Goal: Task Accomplishment & Management: Manage account settings

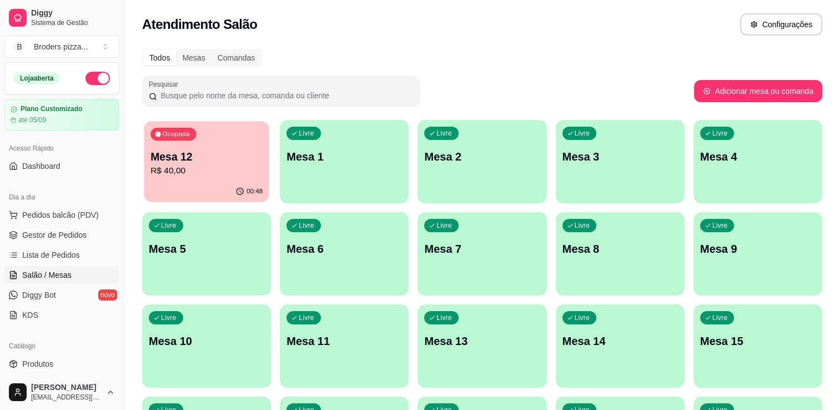
click at [256, 148] on div "Ocupada Mesa 12 R$ 40,00" at bounding box center [206, 151] width 125 height 60
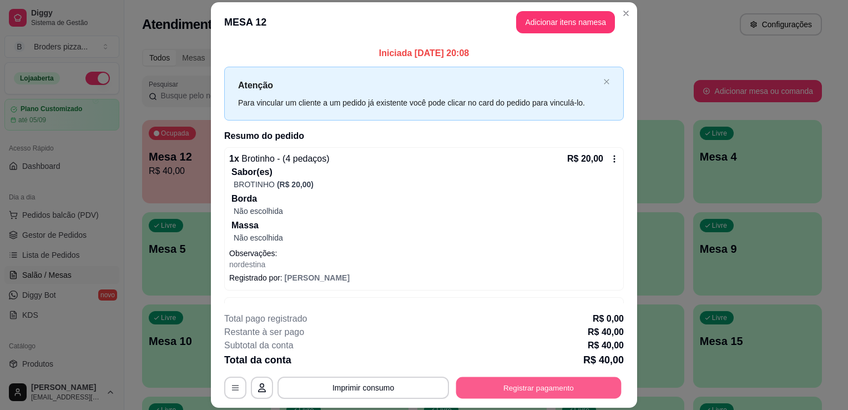
click at [516, 387] on button "Registrar pagamento" at bounding box center [538, 388] width 165 height 22
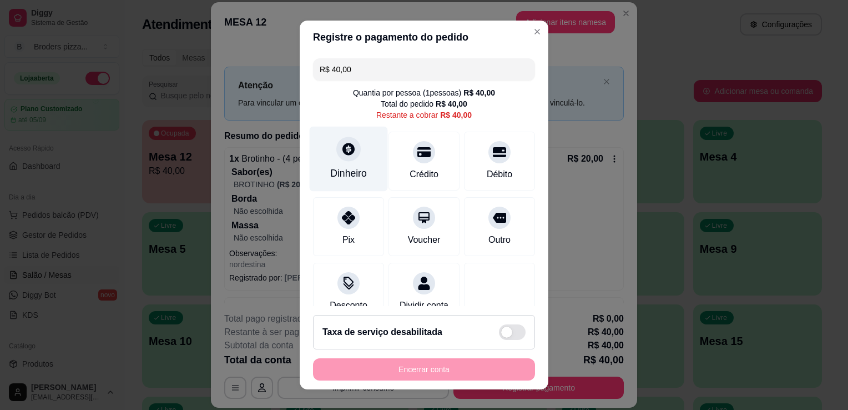
click at [330, 180] on div "Dinheiro" at bounding box center [348, 173] width 37 height 14
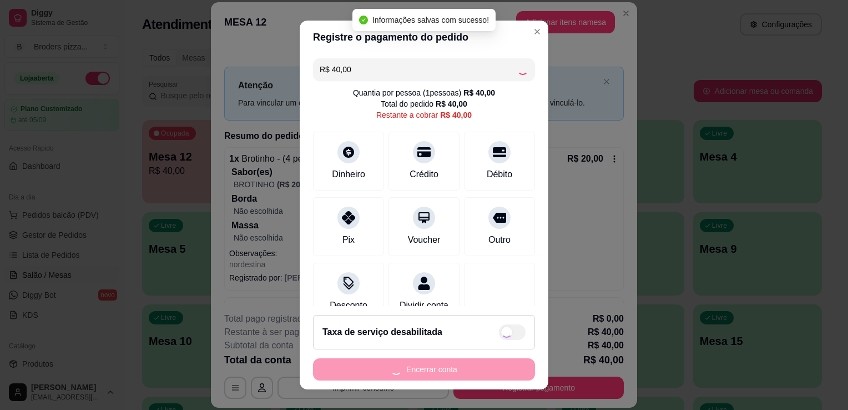
type input "R$ 0,00"
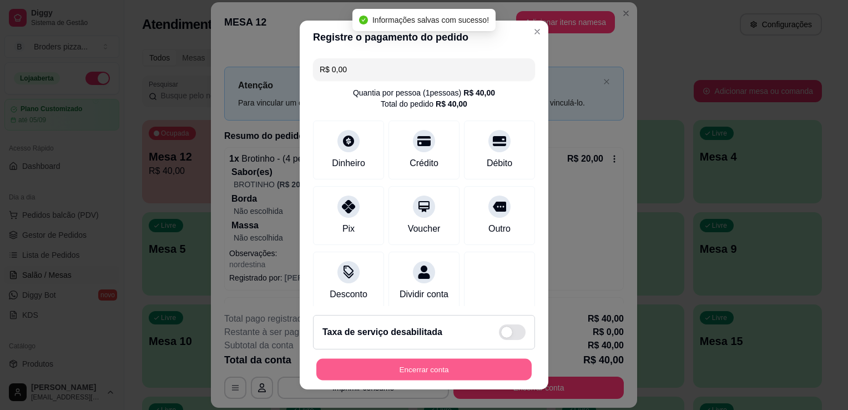
click at [380, 372] on button "Encerrar conta" at bounding box center [423, 370] width 215 height 22
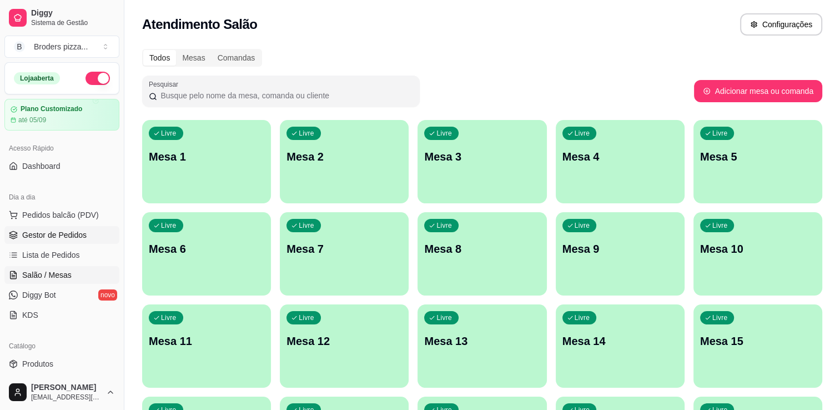
click at [11, 228] on link "Gestor de Pedidos" at bounding box center [61, 235] width 115 height 18
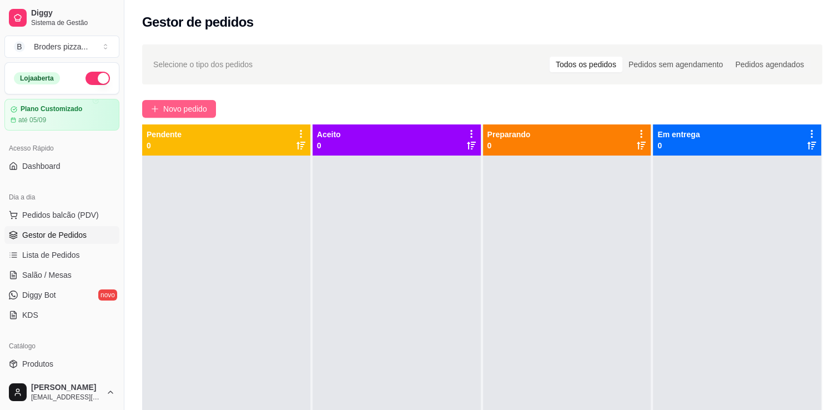
click at [189, 113] on span "Novo pedido" at bounding box center [185, 109] width 44 height 12
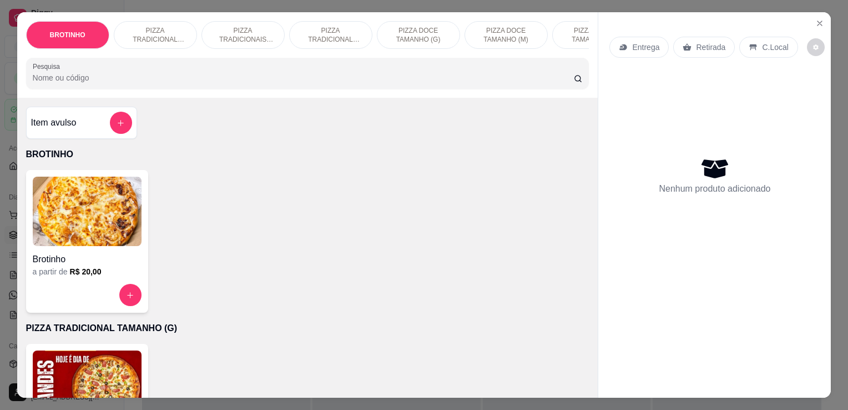
click at [87, 257] on h4 "Brotinho" at bounding box center [87, 259] width 109 height 13
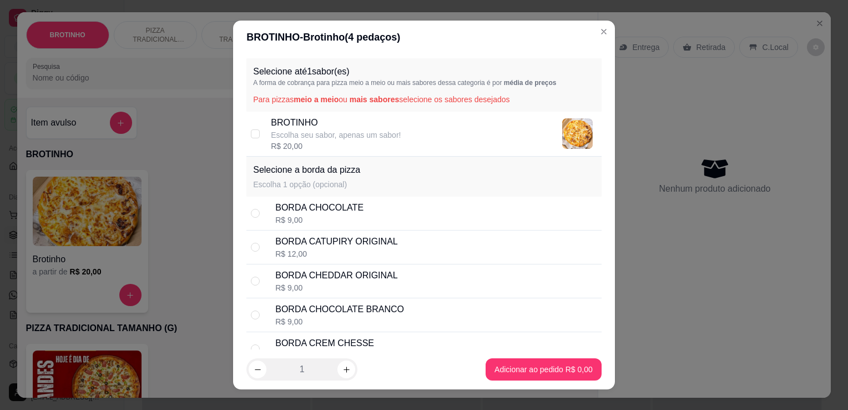
click at [295, 141] on div "R$ 20,00" at bounding box center [336, 145] width 130 height 11
checkbox input "true"
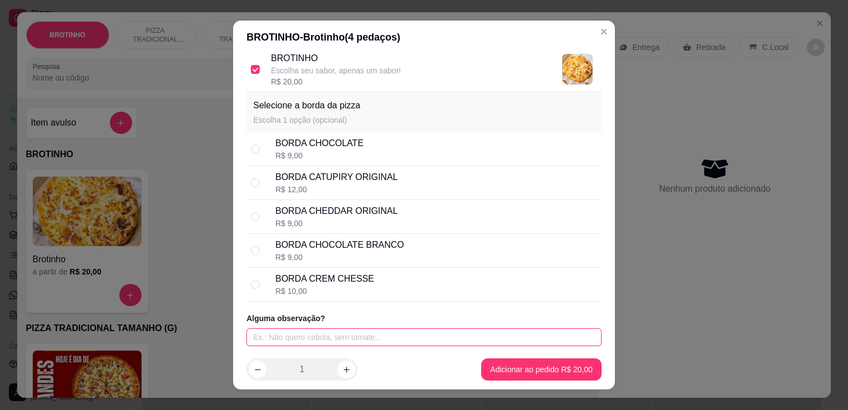
click at [481, 336] on input "text" at bounding box center [423, 337] width 355 height 18
type input "b"
type input "a moda"
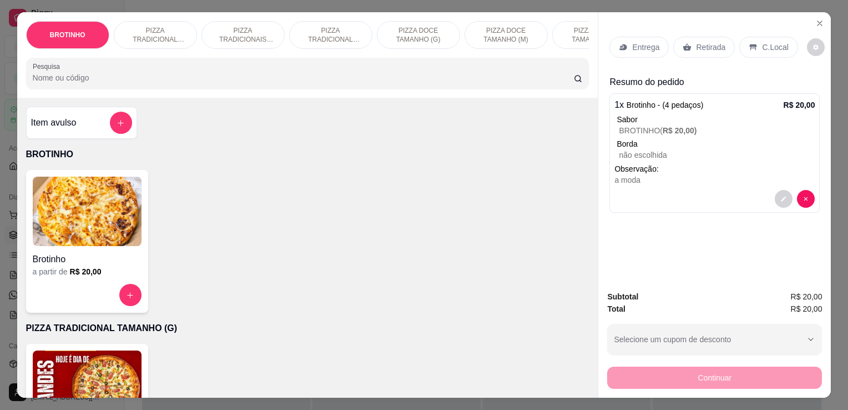
click at [620, 51] on div "Entrega" at bounding box center [639, 47] width 59 height 21
click at [698, 42] on p "Retirada" at bounding box center [710, 47] width 29 height 11
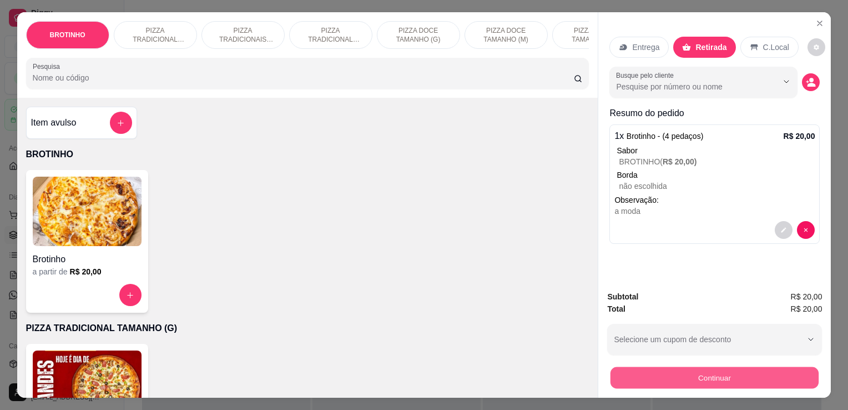
click at [706, 374] on button "Continuar" at bounding box center [715, 377] width 208 height 22
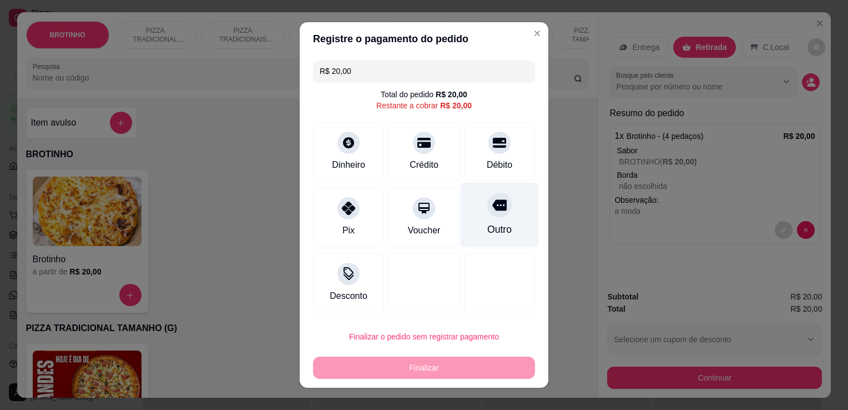
click at [496, 225] on div "Outro" at bounding box center [499, 229] width 24 height 14
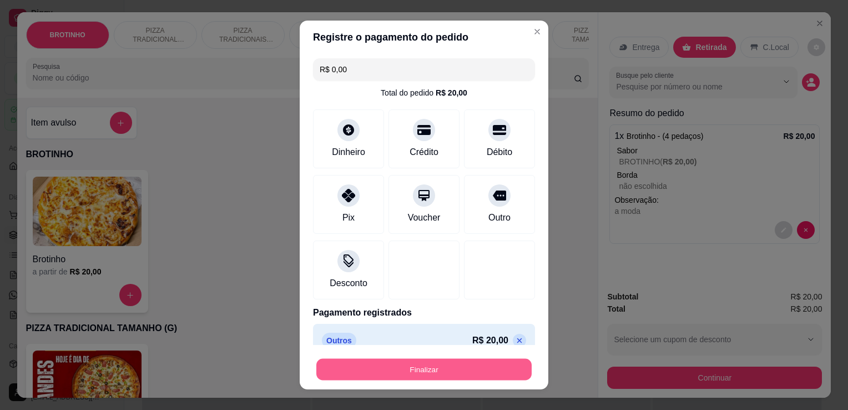
click at [484, 365] on button "Finalizar" at bounding box center [423, 370] width 215 height 22
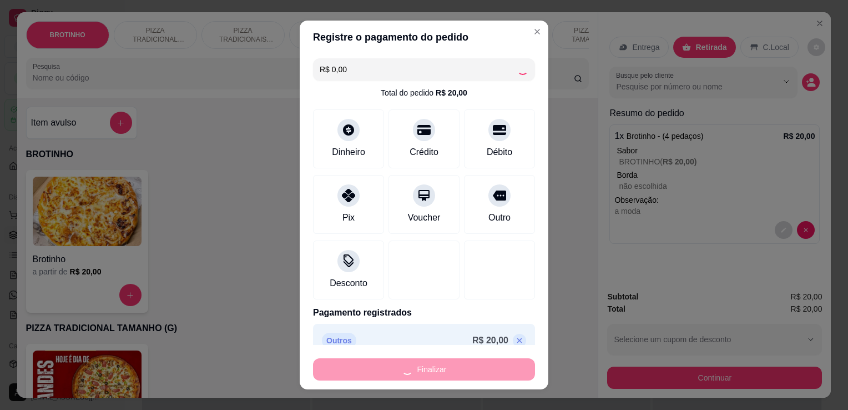
type input "-R$ 20,00"
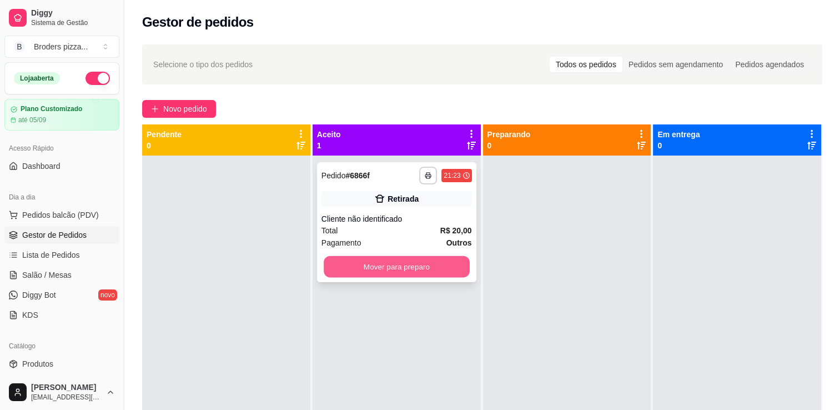
click at [419, 265] on button "Mover para preparo" at bounding box center [397, 267] width 146 height 22
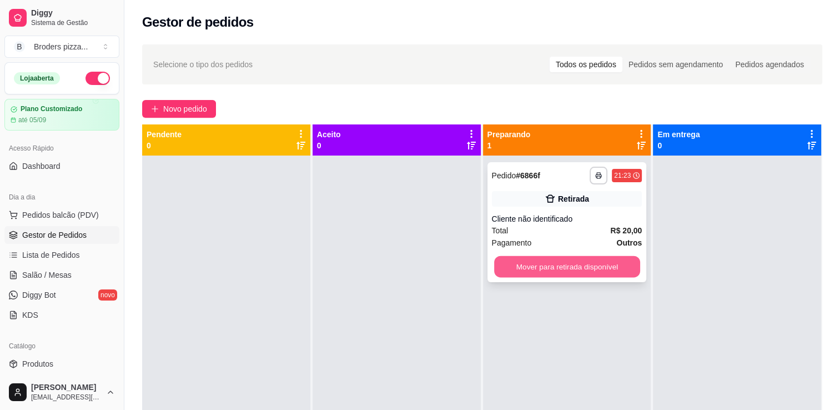
click at [571, 265] on button "Mover para retirada disponível" at bounding box center [567, 267] width 146 height 22
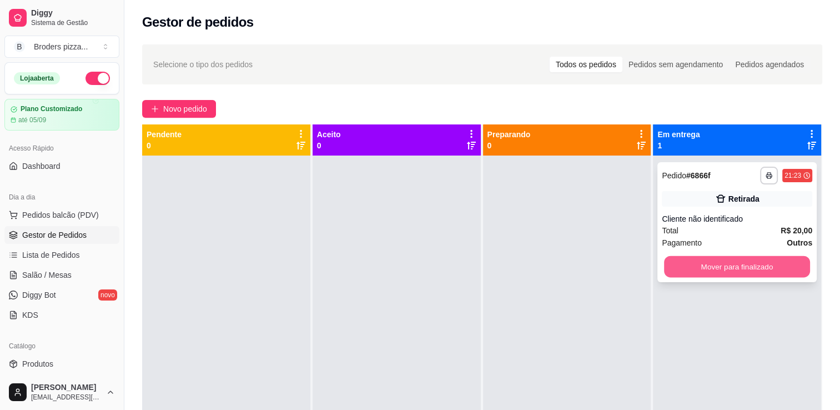
click at [693, 269] on button "Mover para finalizado" at bounding box center [737, 267] width 146 height 22
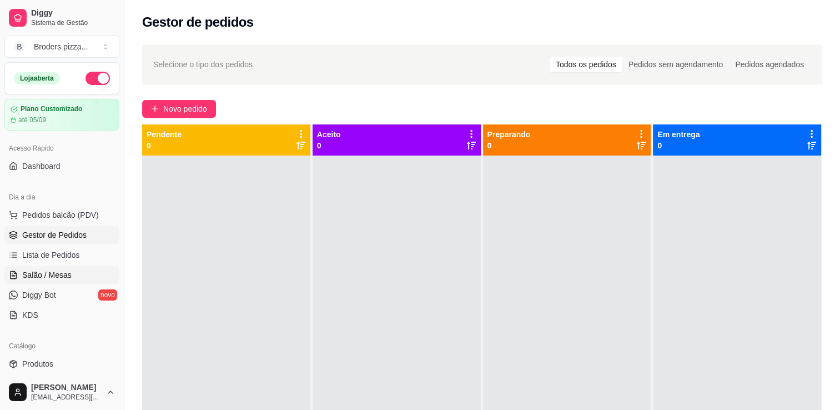
click at [59, 275] on span "Salão / Mesas" at bounding box center [46, 274] width 49 height 11
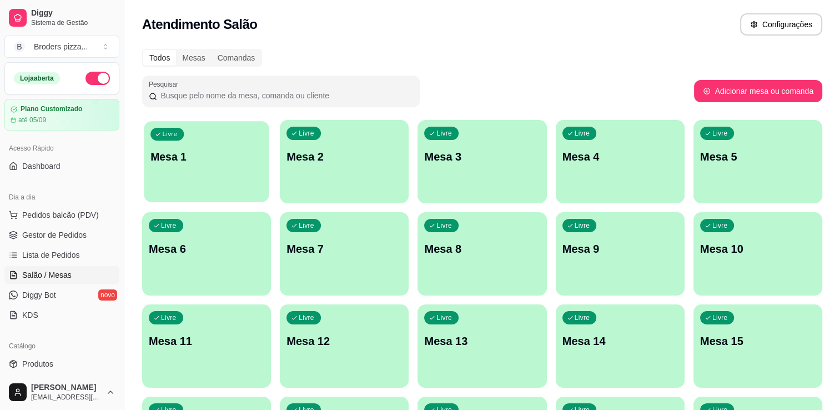
click at [250, 159] on p "Mesa 1" at bounding box center [206, 156] width 112 height 15
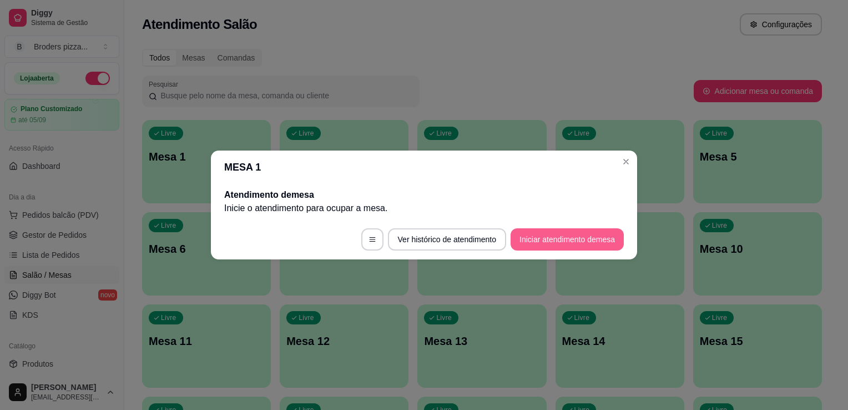
click at [563, 230] on button "Iniciar atendimento de mesa" at bounding box center [567, 239] width 113 height 22
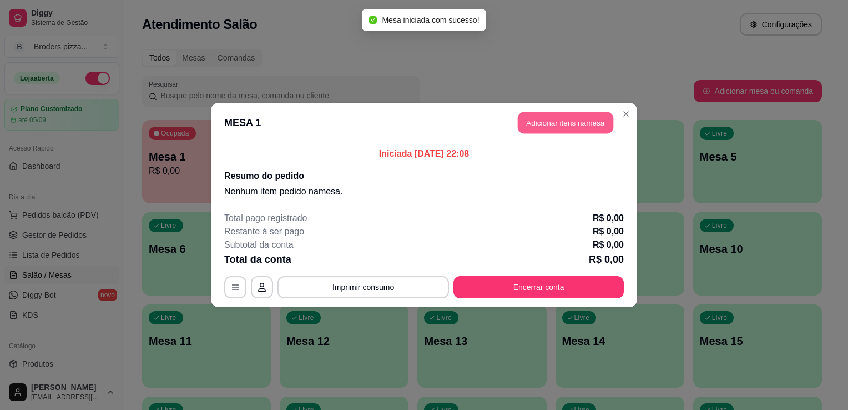
click at [566, 115] on button "Adicionar itens na mesa" at bounding box center [565, 123] width 95 height 22
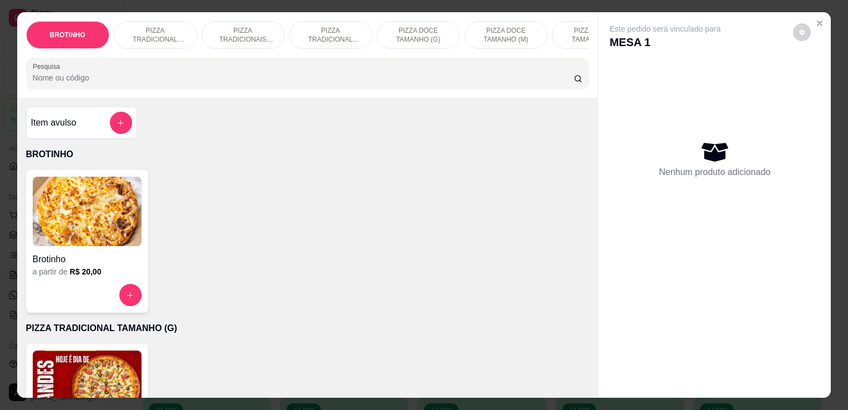
click at [80, 273] on h6 "R$ 20,00" at bounding box center [86, 271] width 32 height 11
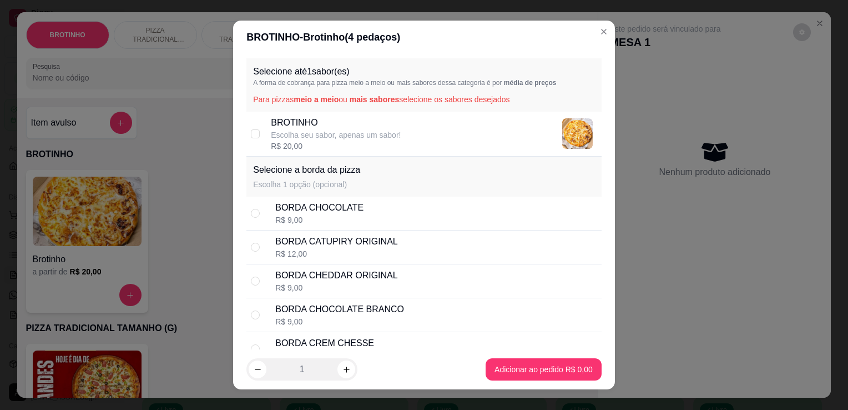
click at [280, 127] on p "BROTINHO" at bounding box center [336, 122] width 130 height 13
checkbox input "true"
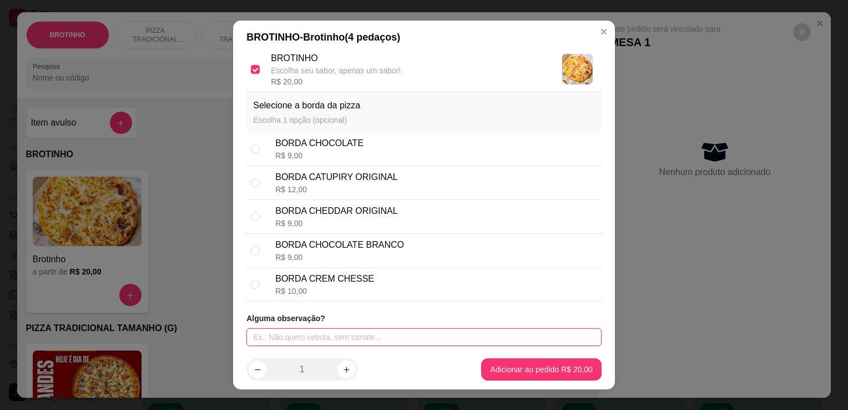
click at [457, 339] on input "text" at bounding box center [423, 337] width 355 height 18
type input "fiile ao bb"
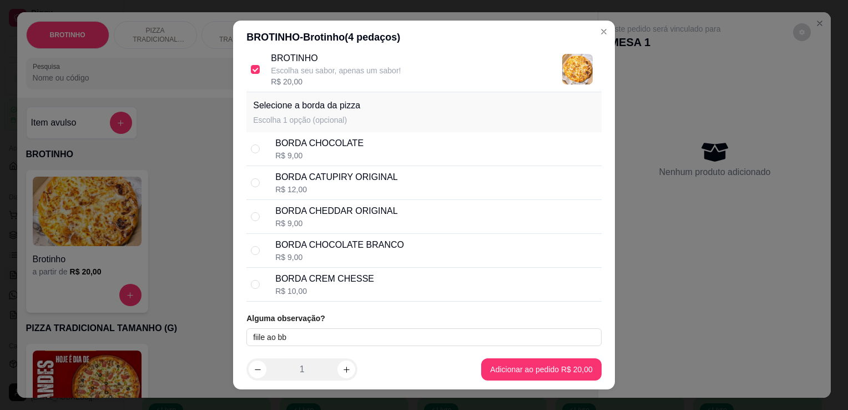
click at [535, 386] on footer "1 Adicionar ao pedido R$ 20,00" at bounding box center [424, 369] width 382 height 40
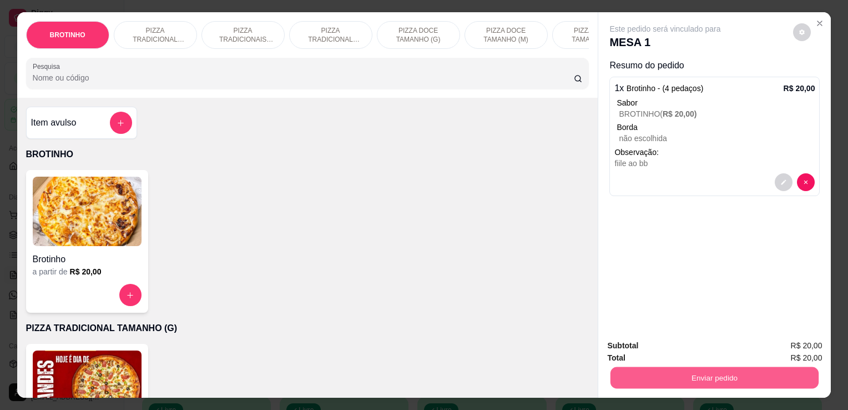
click at [665, 366] on button "Enviar pedido" at bounding box center [715, 377] width 208 height 22
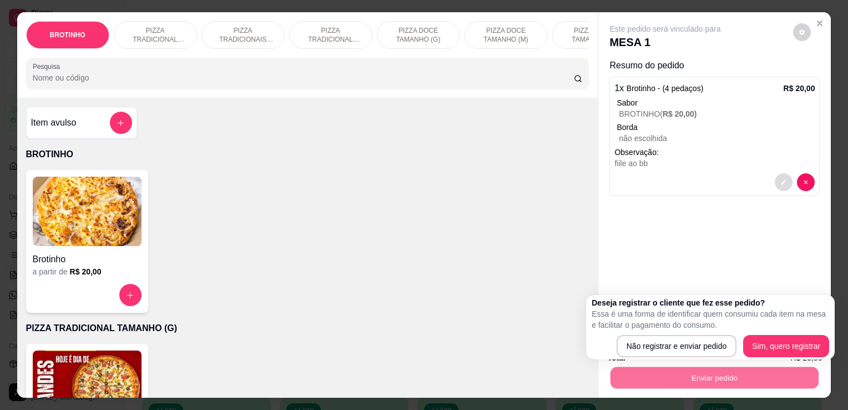
click at [784, 179] on button "decrease-product-quantity" at bounding box center [784, 182] width 18 height 18
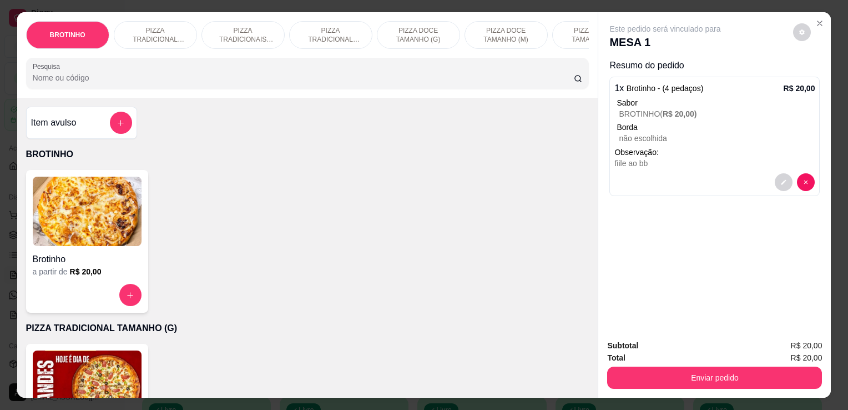
click at [775, 183] on div at bounding box center [795, 182] width 40 height 18
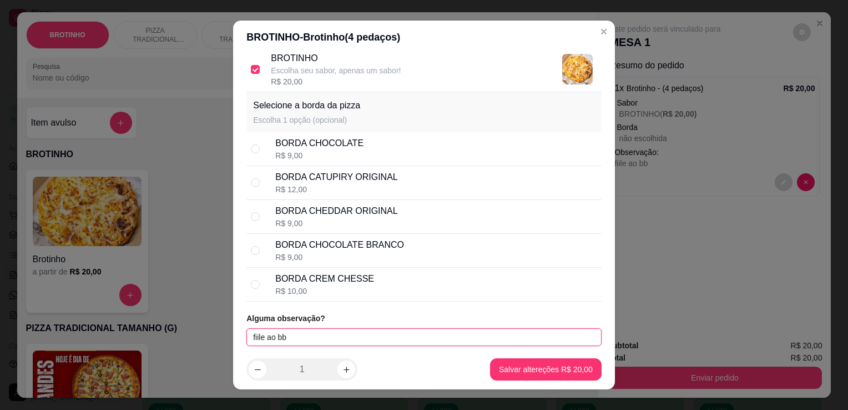
click at [304, 340] on input "fiile ao bb" at bounding box center [423, 337] width 355 height 18
type input "fiile ao BBQ"
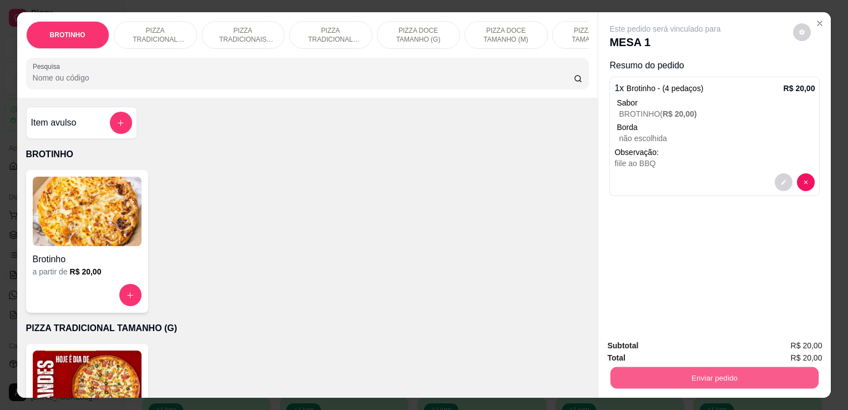
click at [655, 374] on button "Enviar pedido" at bounding box center [715, 377] width 208 height 22
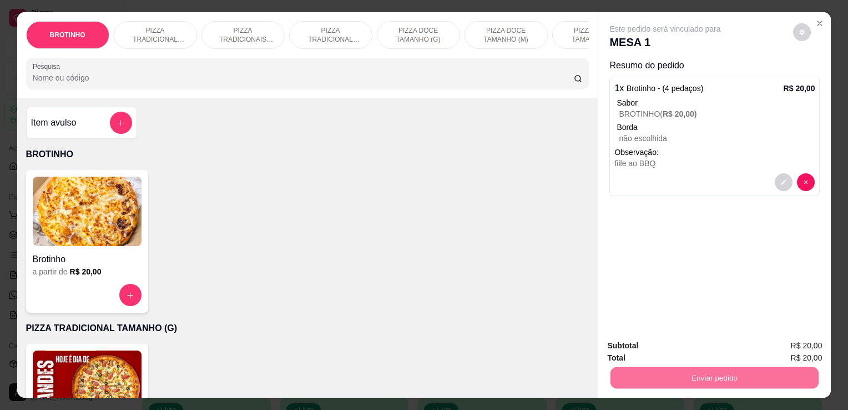
click at [652, 345] on button "Não registrar e enviar pedido" at bounding box center [678, 346] width 112 height 21
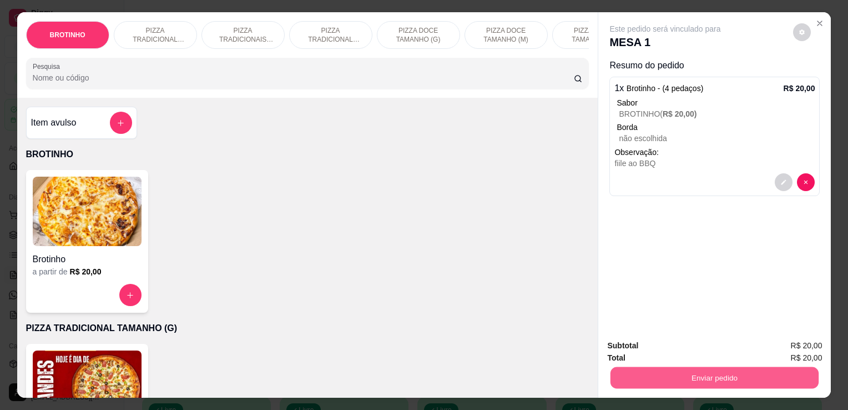
click at [719, 379] on button "Enviar pedido" at bounding box center [715, 377] width 208 height 22
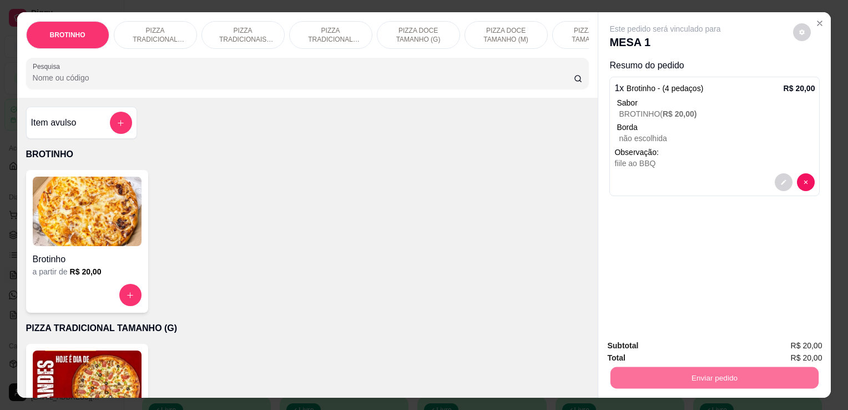
click at [684, 346] on button "Não registrar e enviar pedido" at bounding box center [678, 346] width 115 height 21
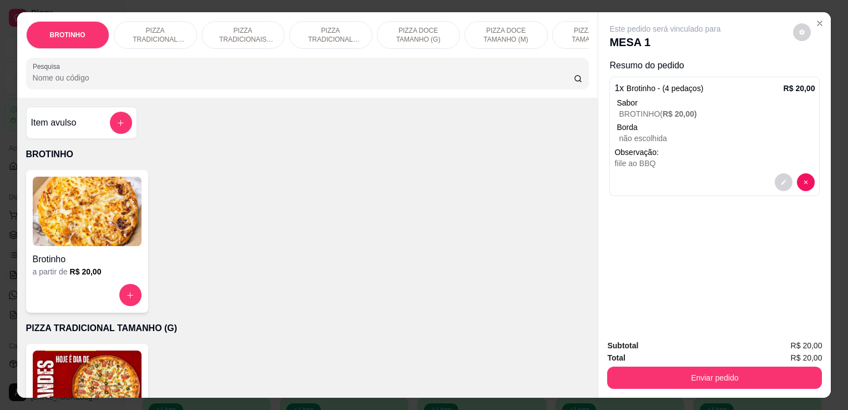
click at [769, 248] on div "Este pedido será vinculado para MESA 1 Resumo do pedido 1 x Brotinho - (4 pedaç…" at bounding box center [714, 171] width 233 height 318
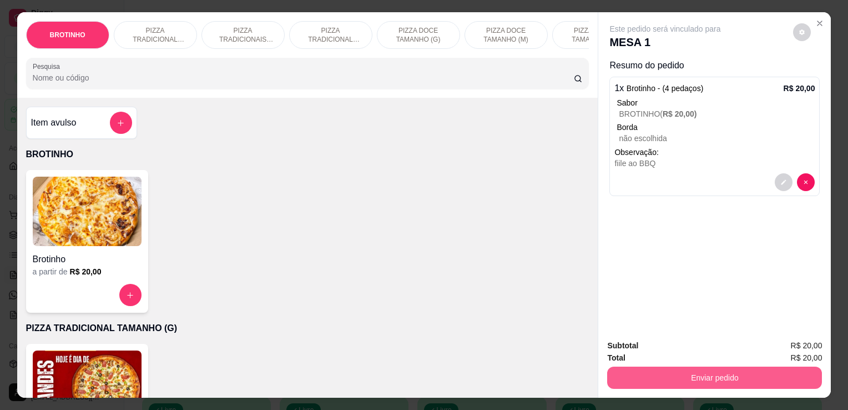
click at [697, 376] on button "Enviar pedido" at bounding box center [714, 377] width 215 height 22
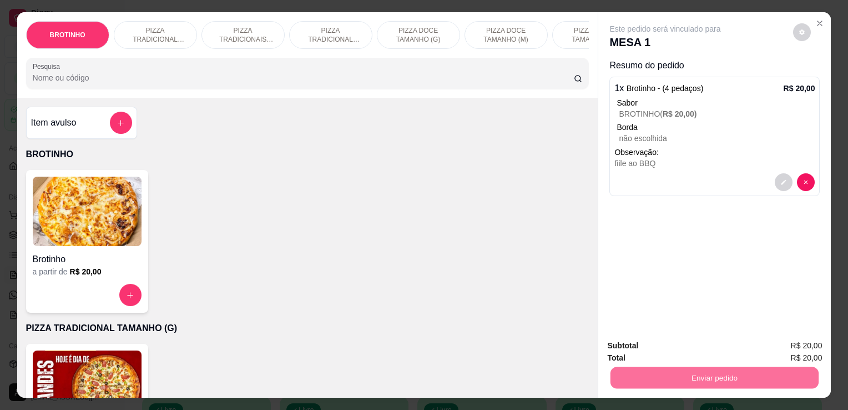
click at [681, 344] on button "Não registrar e enviar pedido" at bounding box center [678, 346] width 112 height 21
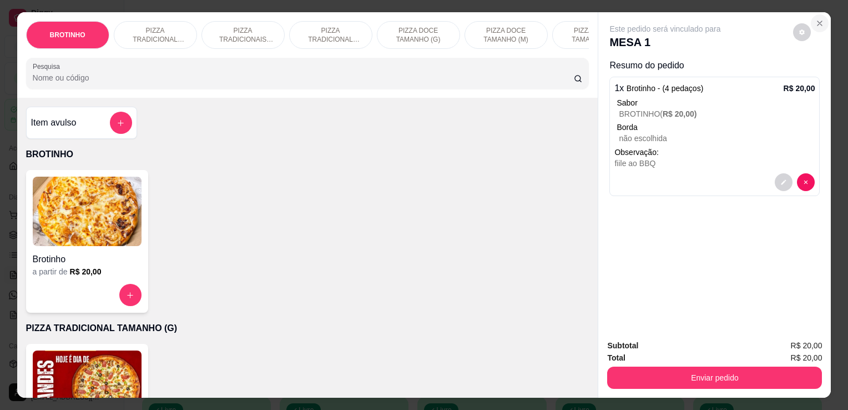
click at [817, 19] on icon "Close" at bounding box center [819, 23] width 9 height 9
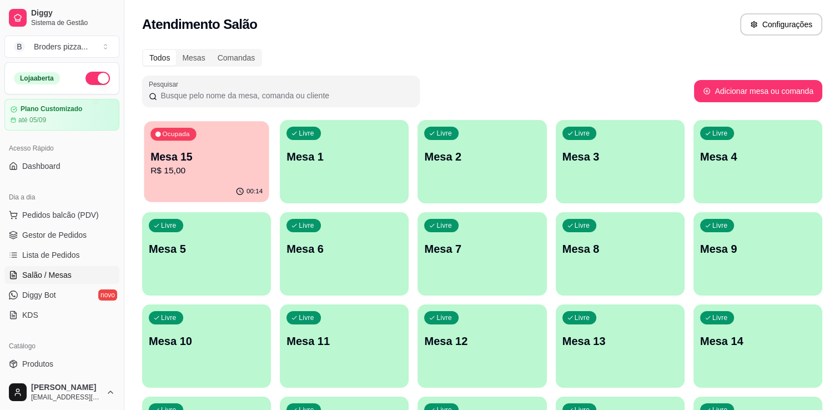
click at [208, 187] on div "00:14" at bounding box center [206, 191] width 125 height 21
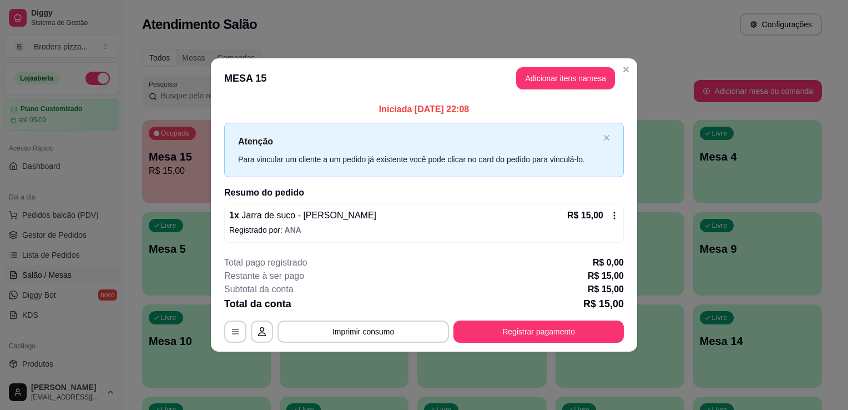
click at [495, 318] on div "**********" at bounding box center [424, 299] width 400 height 87
click at [499, 334] on button "Registrar pagamento" at bounding box center [538, 331] width 165 height 22
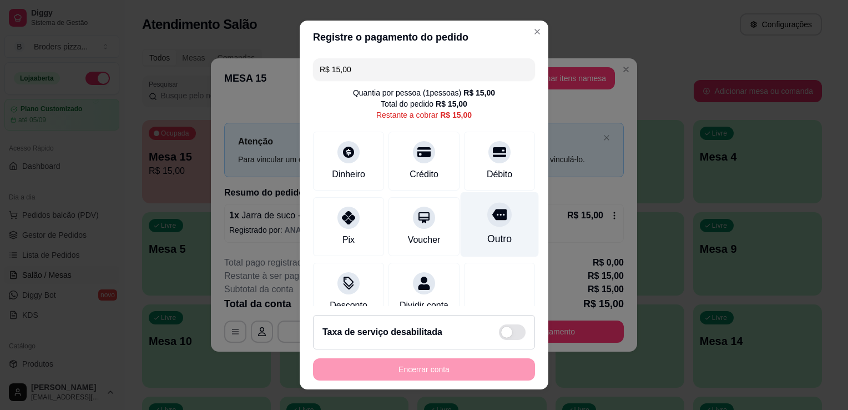
click at [487, 214] on div at bounding box center [499, 214] width 24 height 24
type input "R$ 0,00"
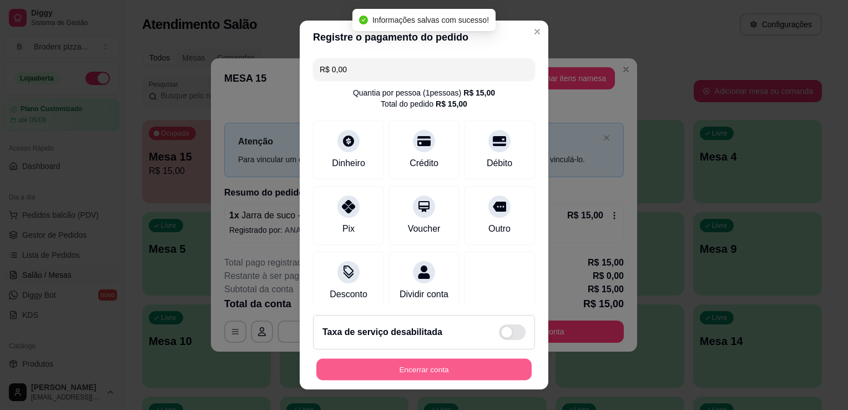
click at [406, 362] on button "Encerrar conta" at bounding box center [423, 370] width 215 height 22
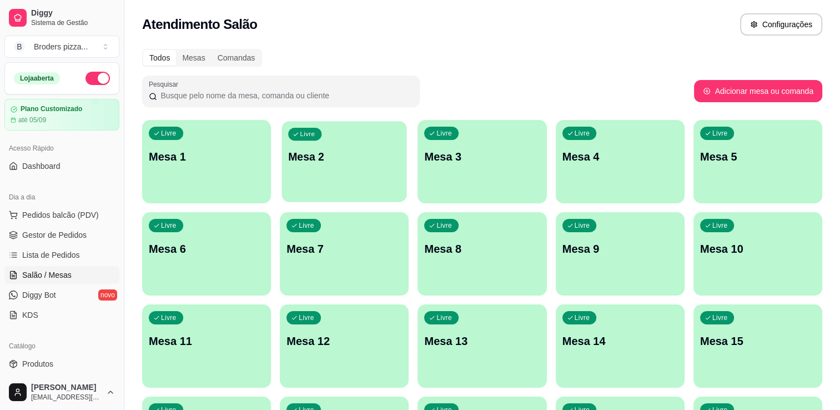
click at [366, 173] on div "Livre Mesa 2" at bounding box center [344, 155] width 125 height 68
click at [185, 165] on div "Livre Mesa 1" at bounding box center [206, 155] width 125 height 68
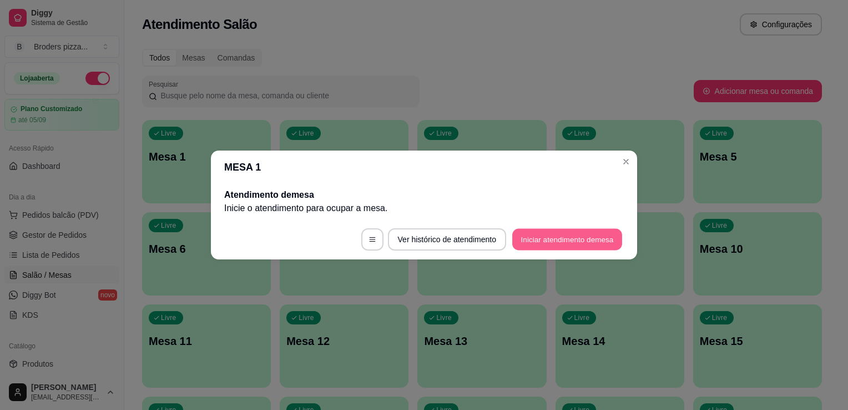
click at [541, 241] on button "Iniciar atendimento de mesa" at bounding box center [567, 240] width 110 height 22
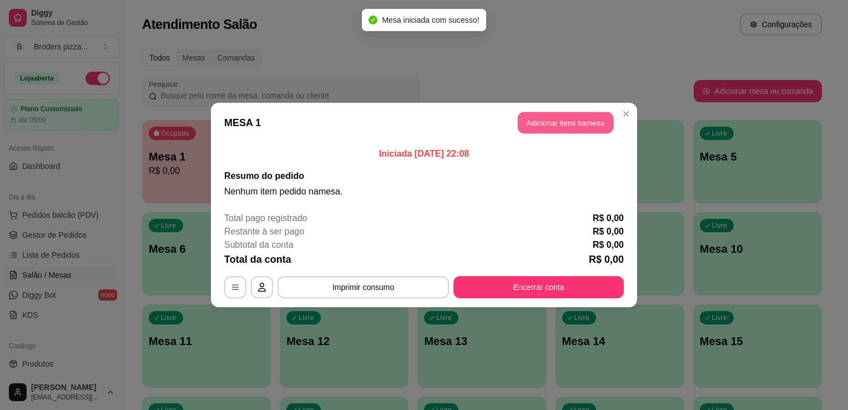
click at [583, 120] on button "Adicionar itens na mesa" at bounding box center [565, 123] width 95 height 22
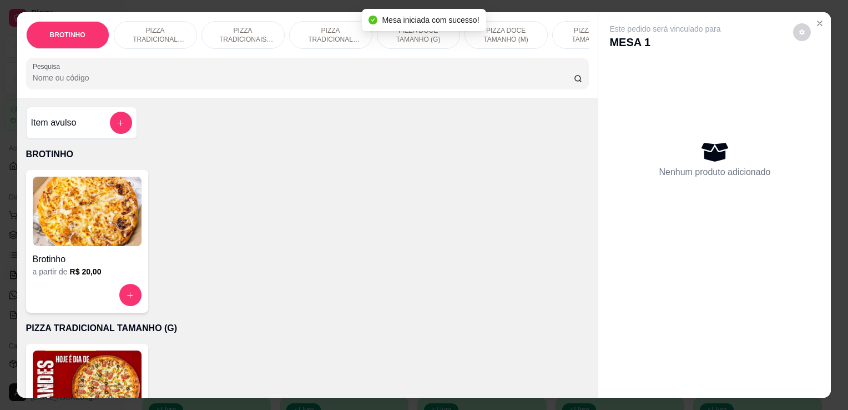
click at [51, 255] on div "Brotinho" at bounding box center [87, 256] width 109 height 20
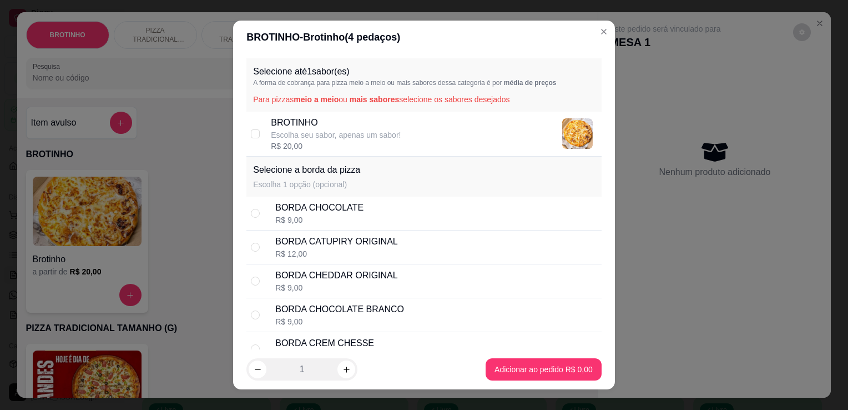
click at [338, 134] on p "Escolha seu sabor, apenas um sabor!" at bounding box center [336, 134] width 130 height 11
checkbox input "true"
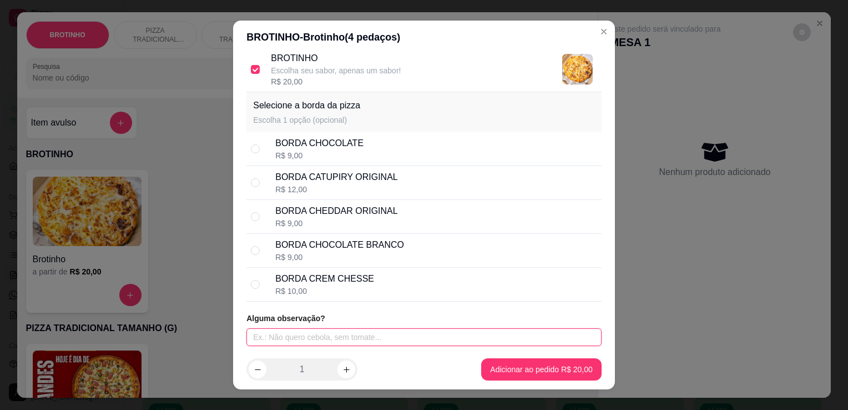
click at [454, 336] on input "text" at bounding box center [423, 337] width 355 height 18
type input "FILE AO BBQ"
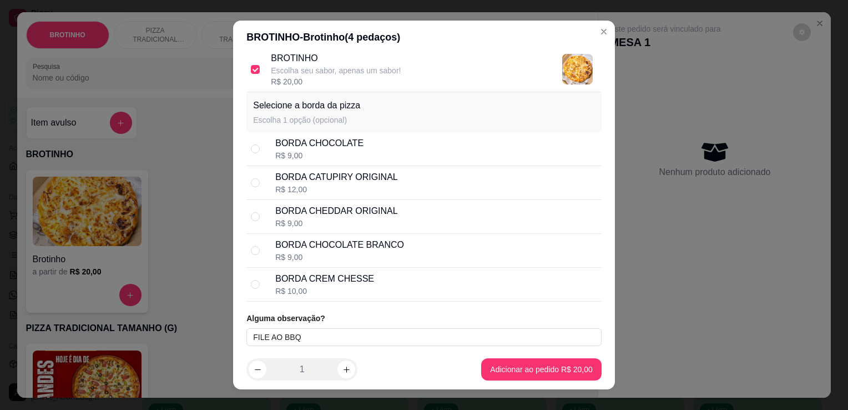
click at [520, 381] on footer "1 Adicionar ao pedido R$ 20,00" at bounding box center [424, 369] width 382 height 40
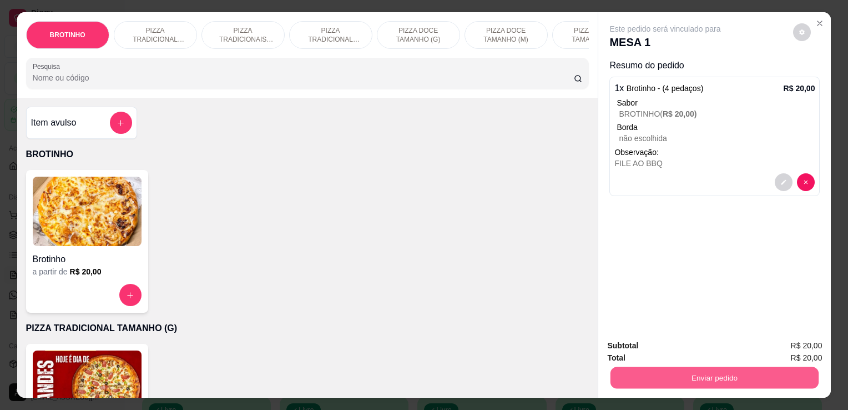
click at [634, 380] on button "Enviar pedido" at bounding box center [715, 377] width 208 height 22
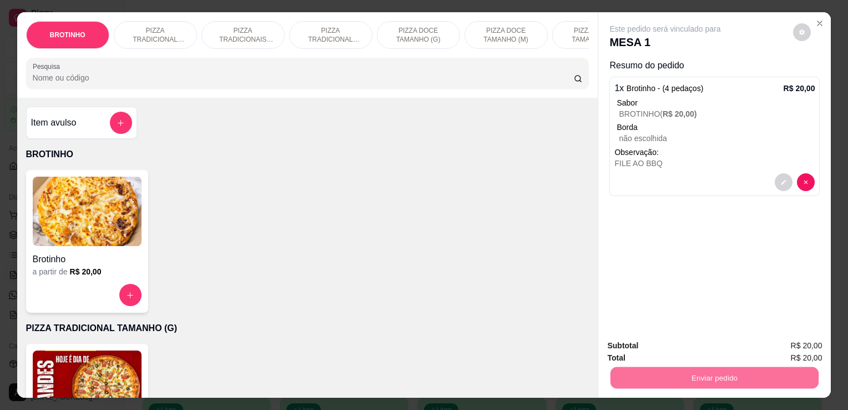
click at [634, 339] on button "Não registrar e enviar pedido" at bounding box center [678, 346] width 112 height 21
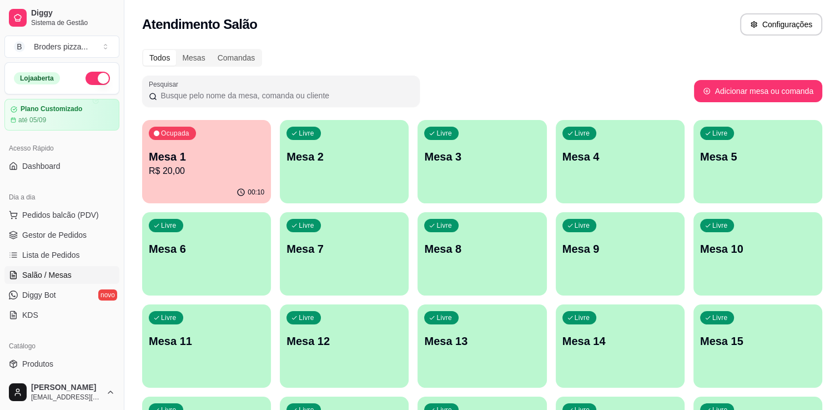
click at [85, 73] on button "button" at bounding box center [97, 78] width 24 height 13
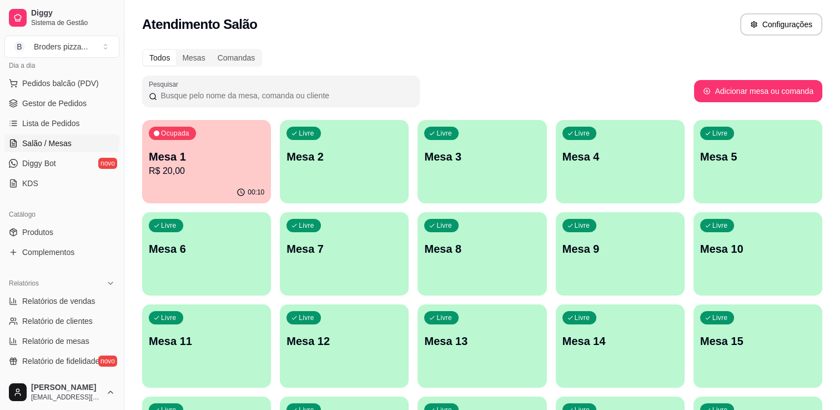
scroll to position [133, 0]
click at [82, 299] on span "Relatórios de vendas" at bounding box center [58, 299] width 73 height 11
select select "ALL"
select select "0"
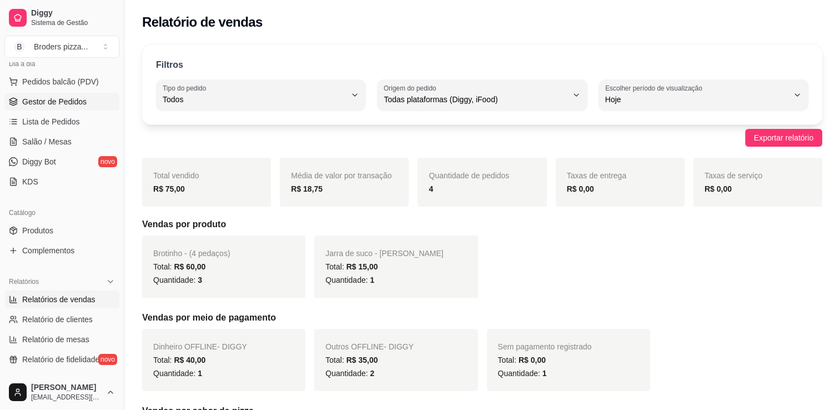
click at [51, 107] on link "Gestor de Pedidos" at bounding box center [61, 102] width 115 height 18
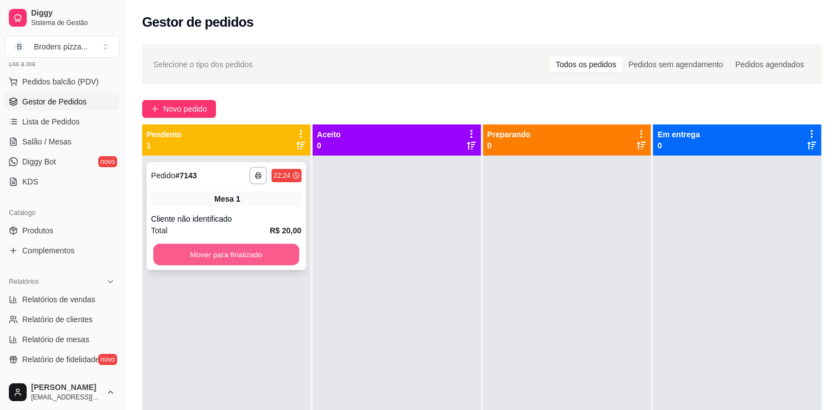
click at [256, 250] on button "Mover para finalizado" at bounding box center [226, 255] width 146 height 22
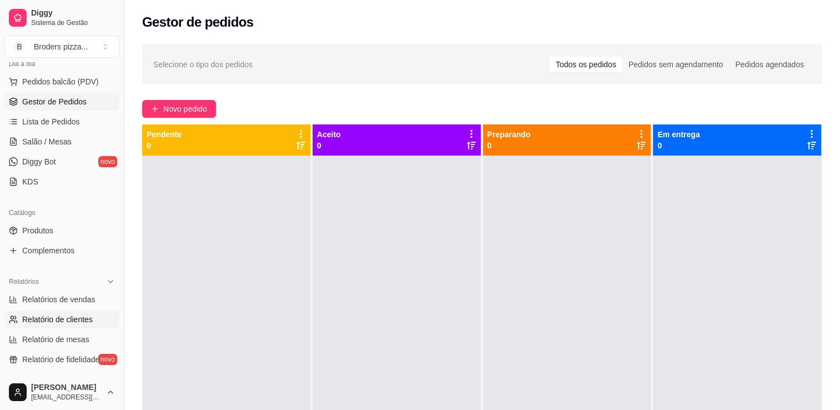
click at [58, 317] on span "Relatório de clientes" at bounding box center [57, 319] width 70 height 11
select select "30"
select select "HIGHEST_TOTAL_SPENT_WITH_ORDERS"
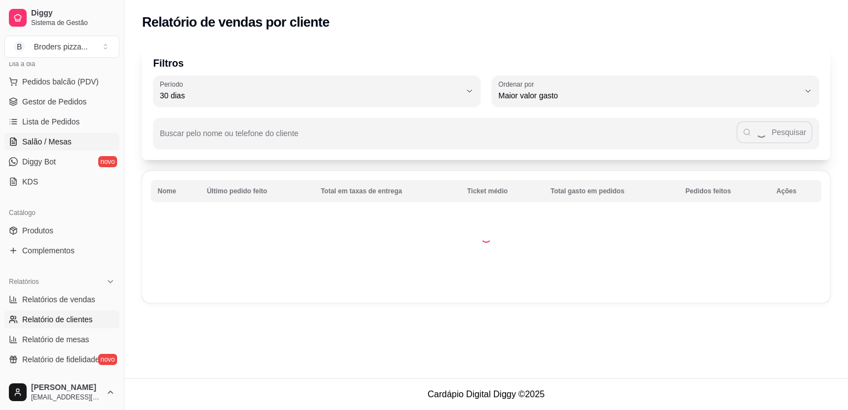
click at [31, 144] on span "Salão / Mesas" at bounding box center [46, 141] width 49 height 11
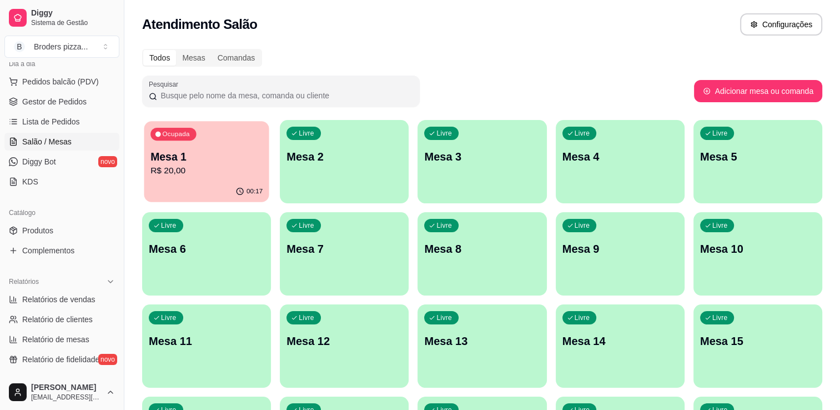
click at [198, 163] on p "Mesa 1" at bounding box center [206, 156] width 112 height 15
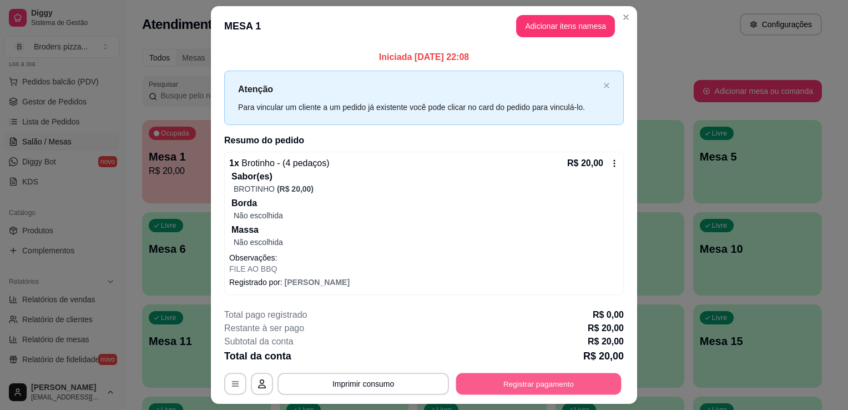
click at [537, 375] on button "Registrar pagamento" at bounding box center [538, 383] width 165 height 22
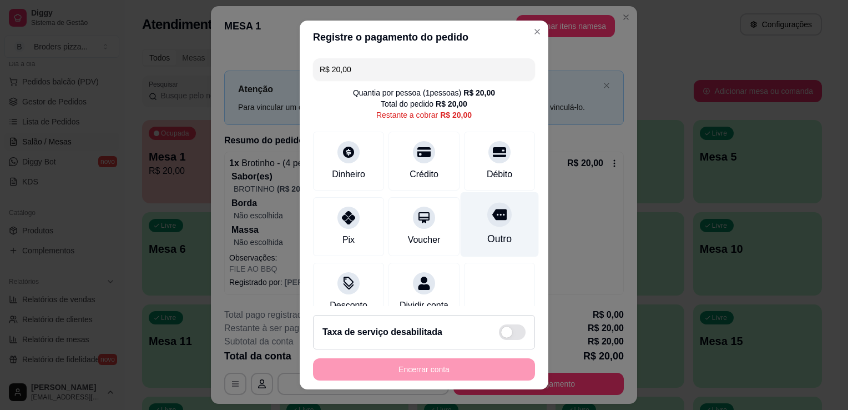
click at [482, 227] on div "Outro" at bounding box center [500, 224] width 78 height 65
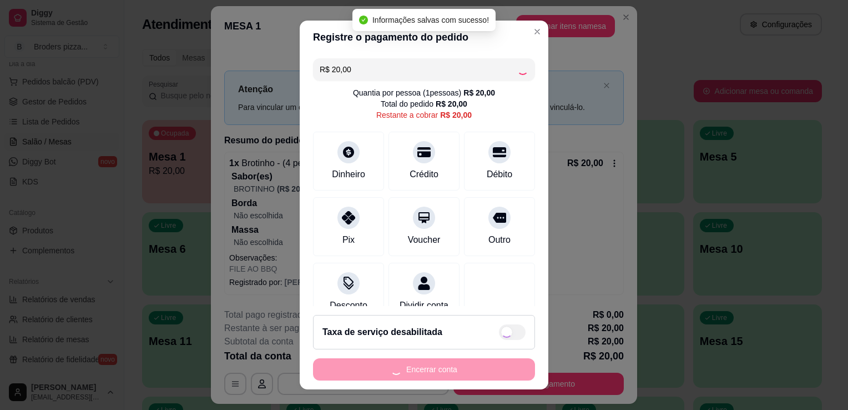
type input "R$ 0,00"
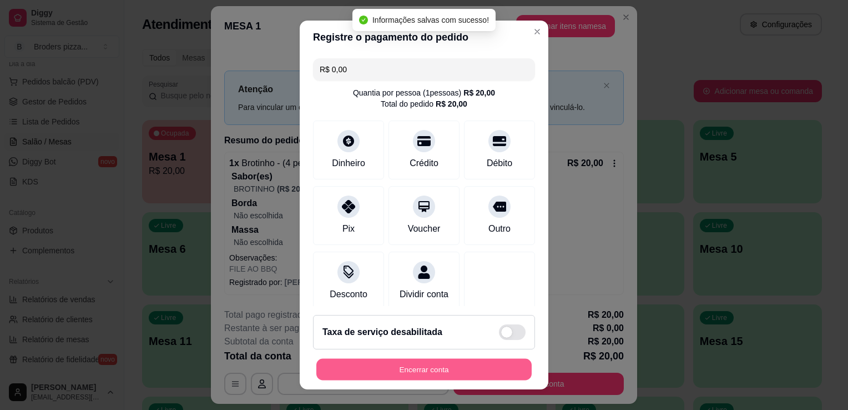
click at [345, 370] on button "Encerrar conta" at bounding box center [423, 370] width 215 height 22
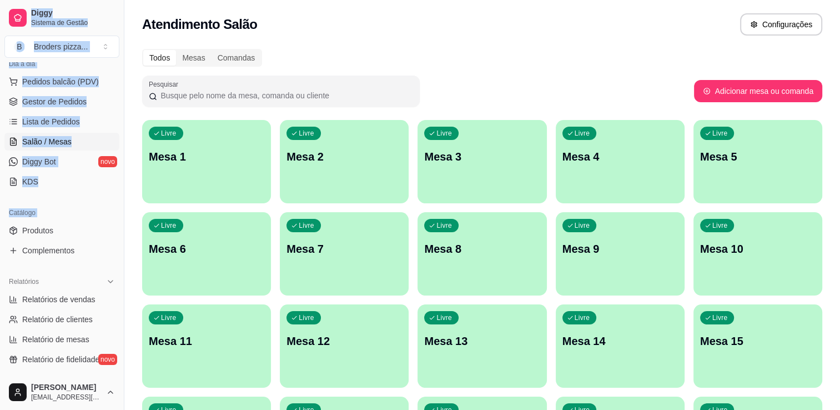
click at [0, 239] on html "Diggy Sistema de Gestão B Broders pizza ... Loja fechada Plano Customizado até …" at bounding box center [420, 205] width 840 height 410
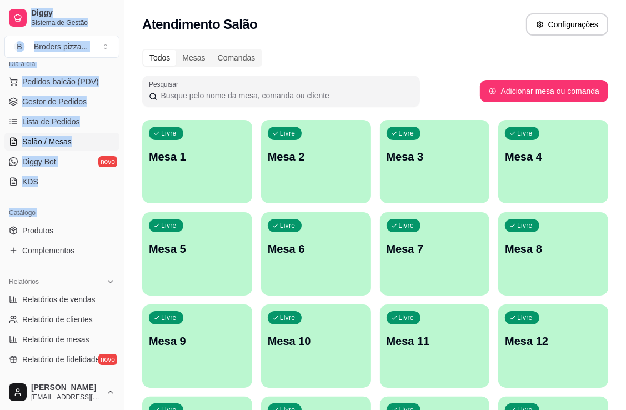
click at [87, 201] on div "Catálogo Produtos Complementos" at bounding box center [62, 231] width 124 height 64
